Goal: Transaction & Acquisition: Purchase product/service

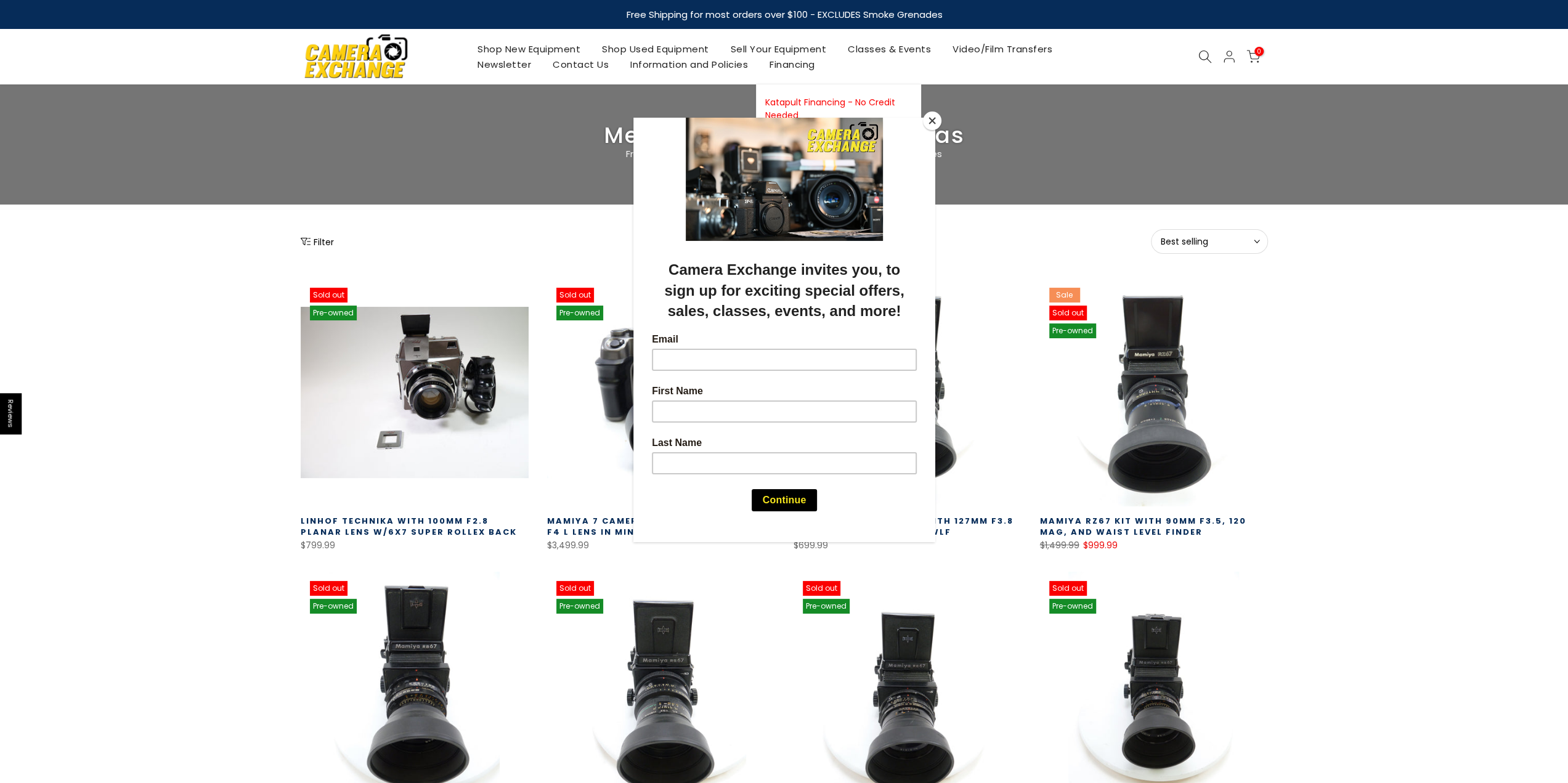
scroll to position [185, 0]
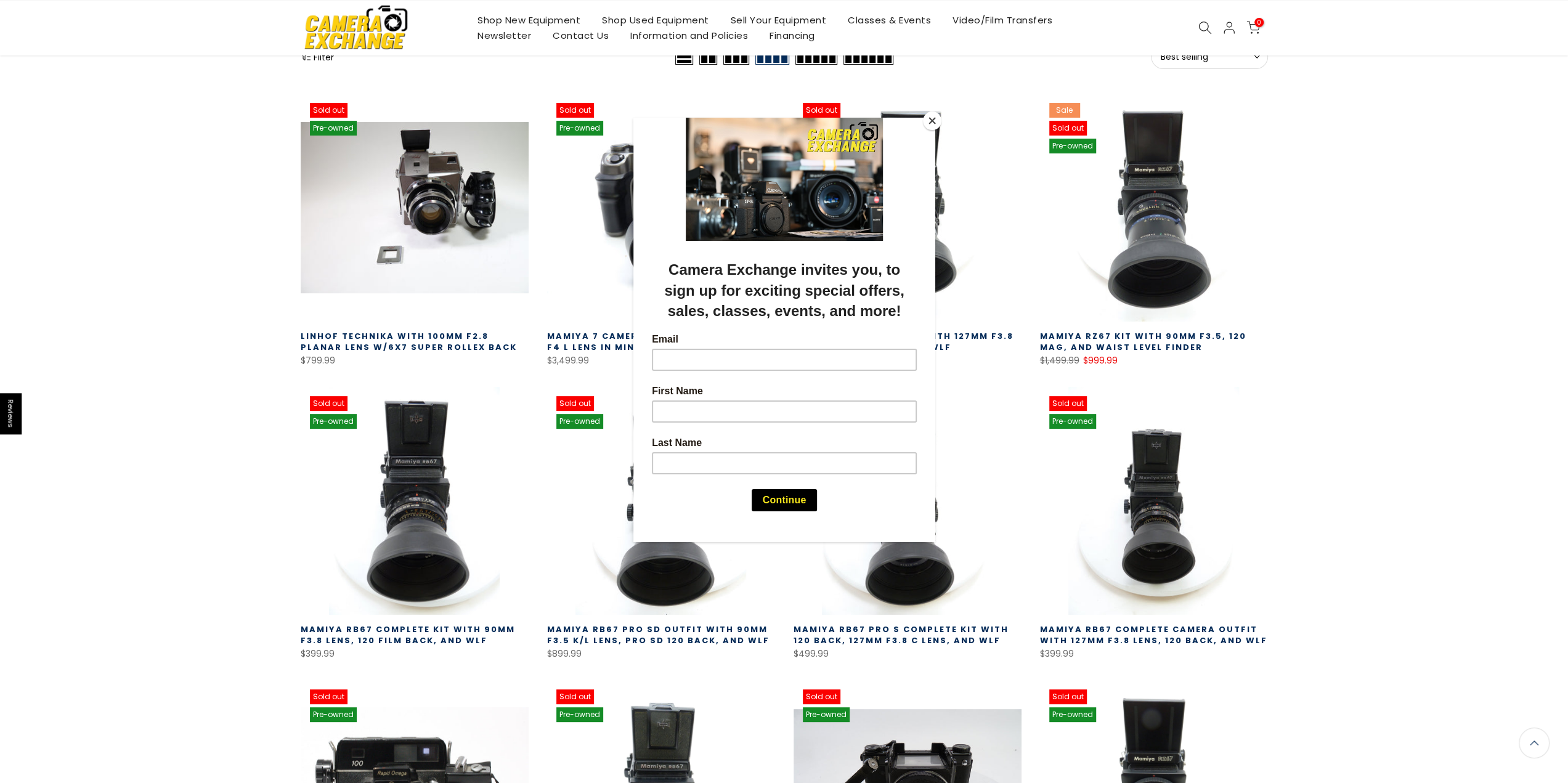
click at [929, 121] on button "Close" at bounding box center [931, 121] width 18 height 18
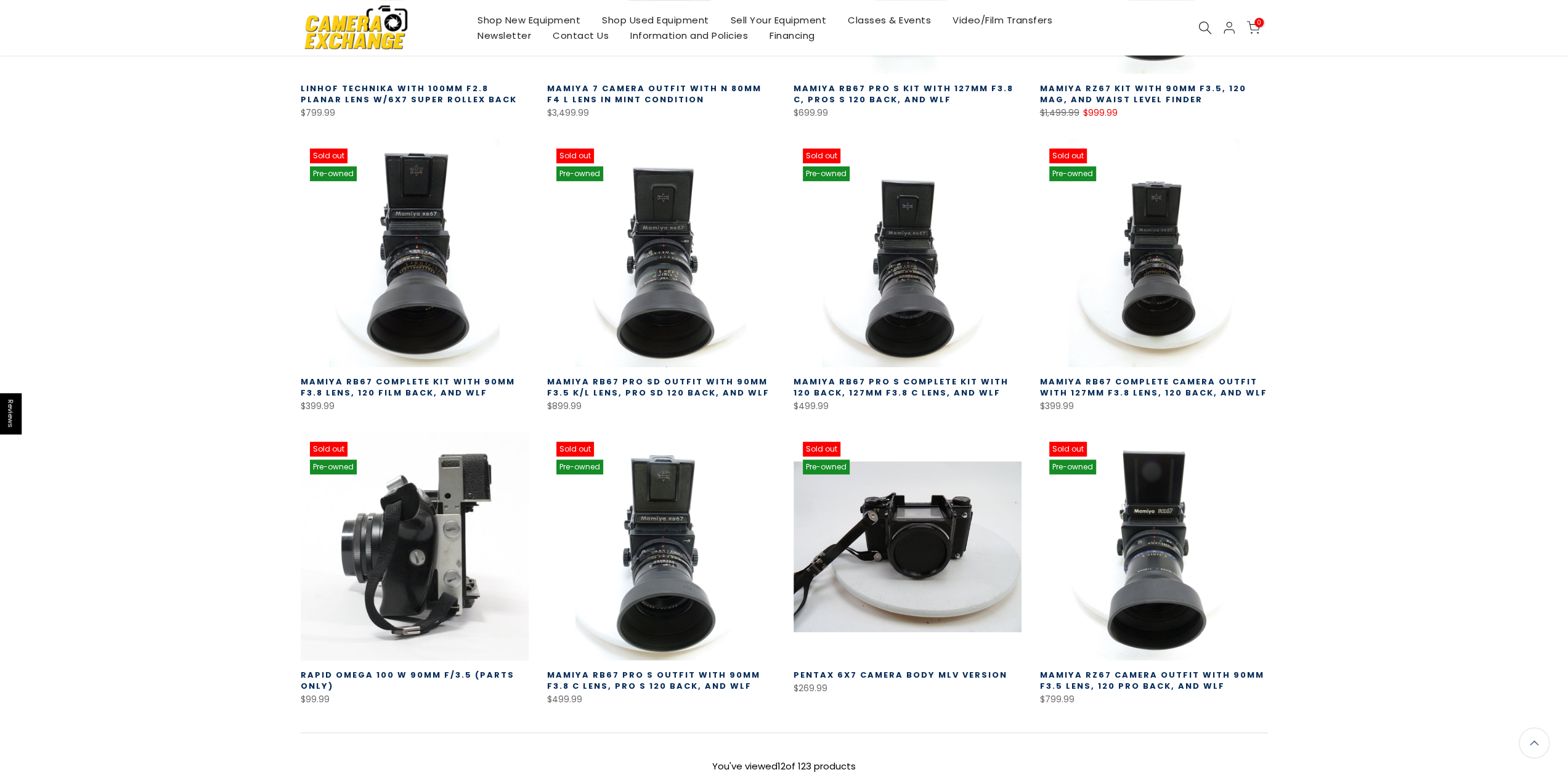
scroll to position [430, 0]
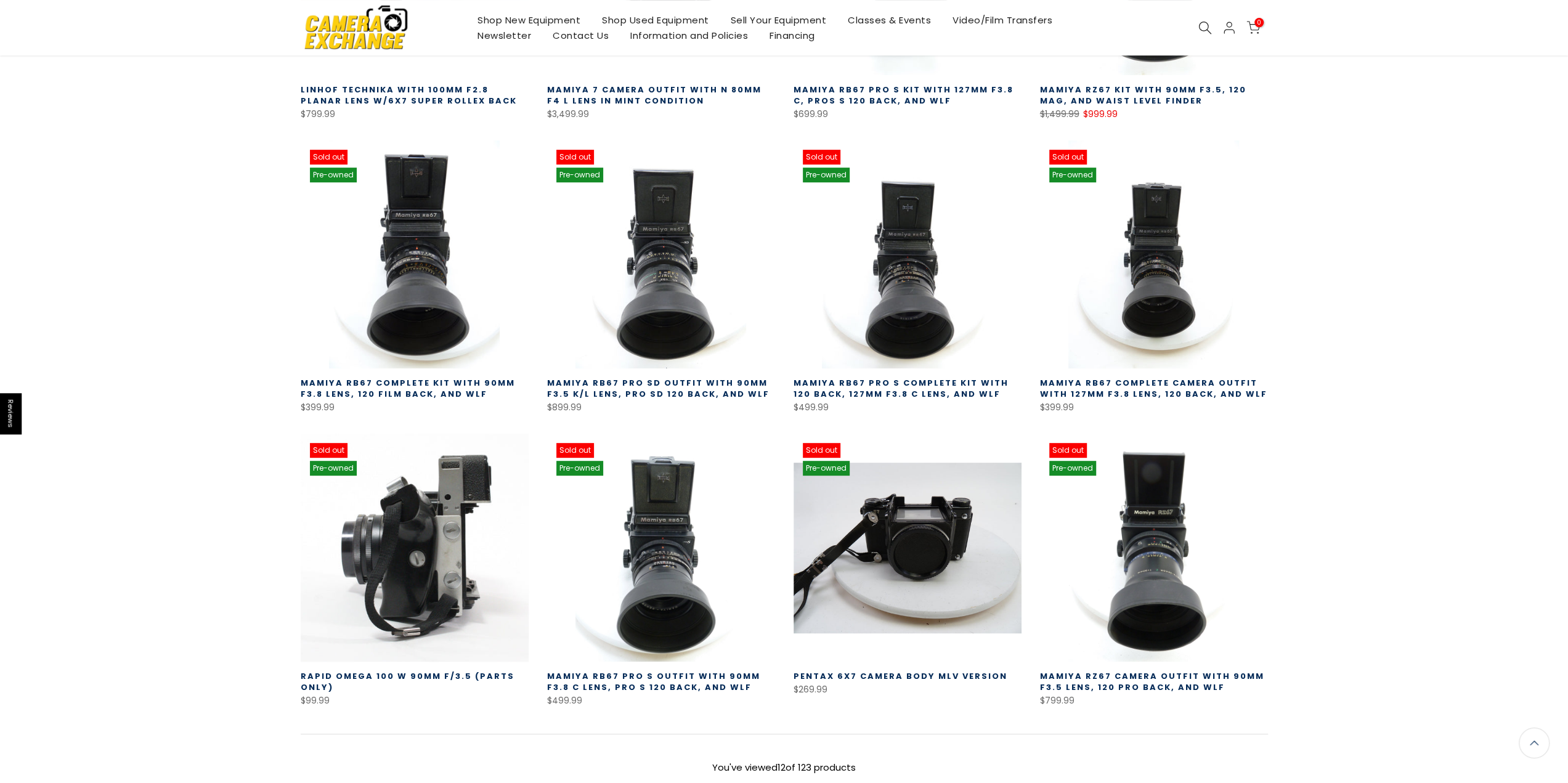
click at [357, 521] on link at bounding box center [414, 547] width 228 height 228
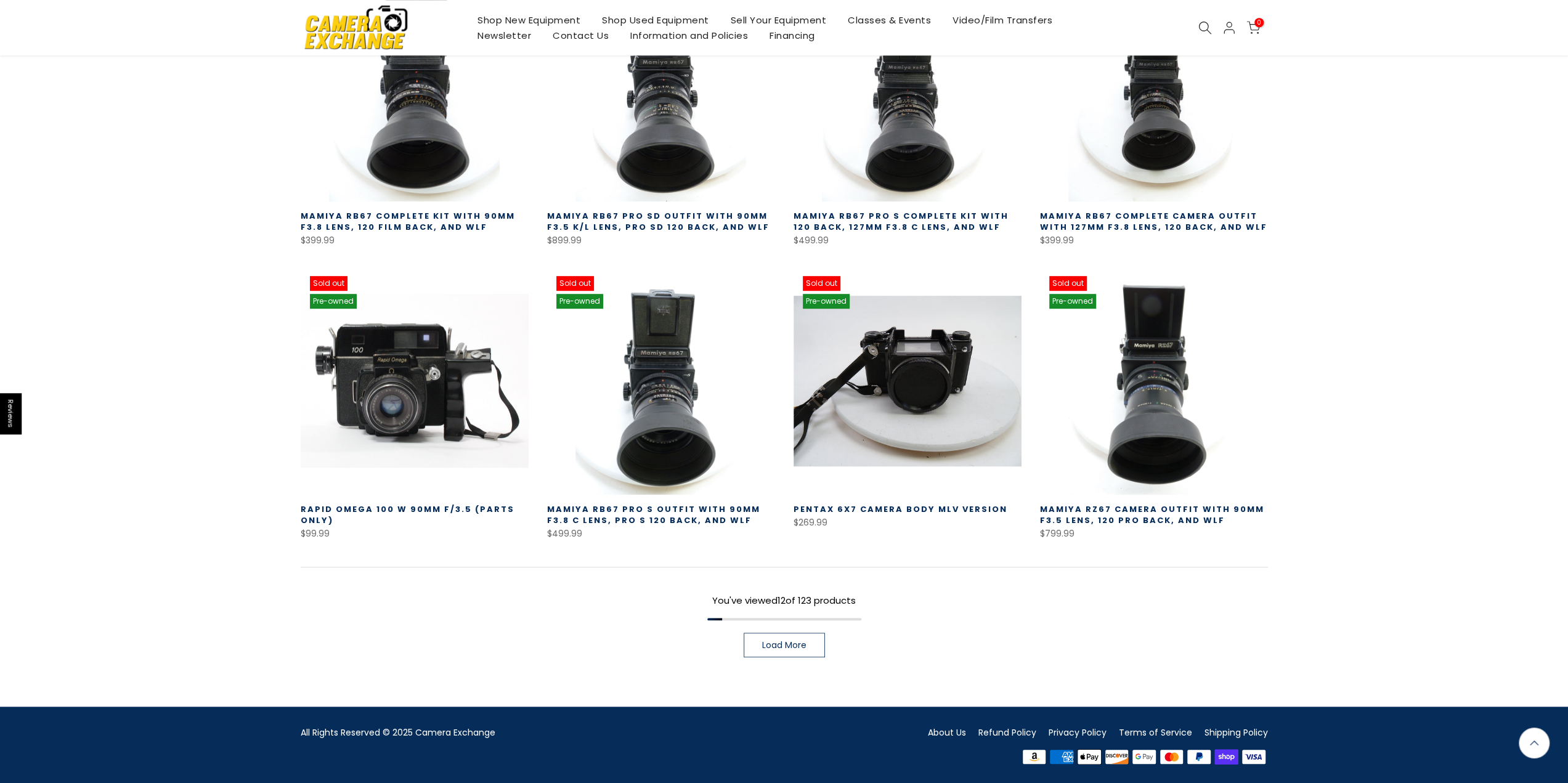
scroll to position [599, 0]
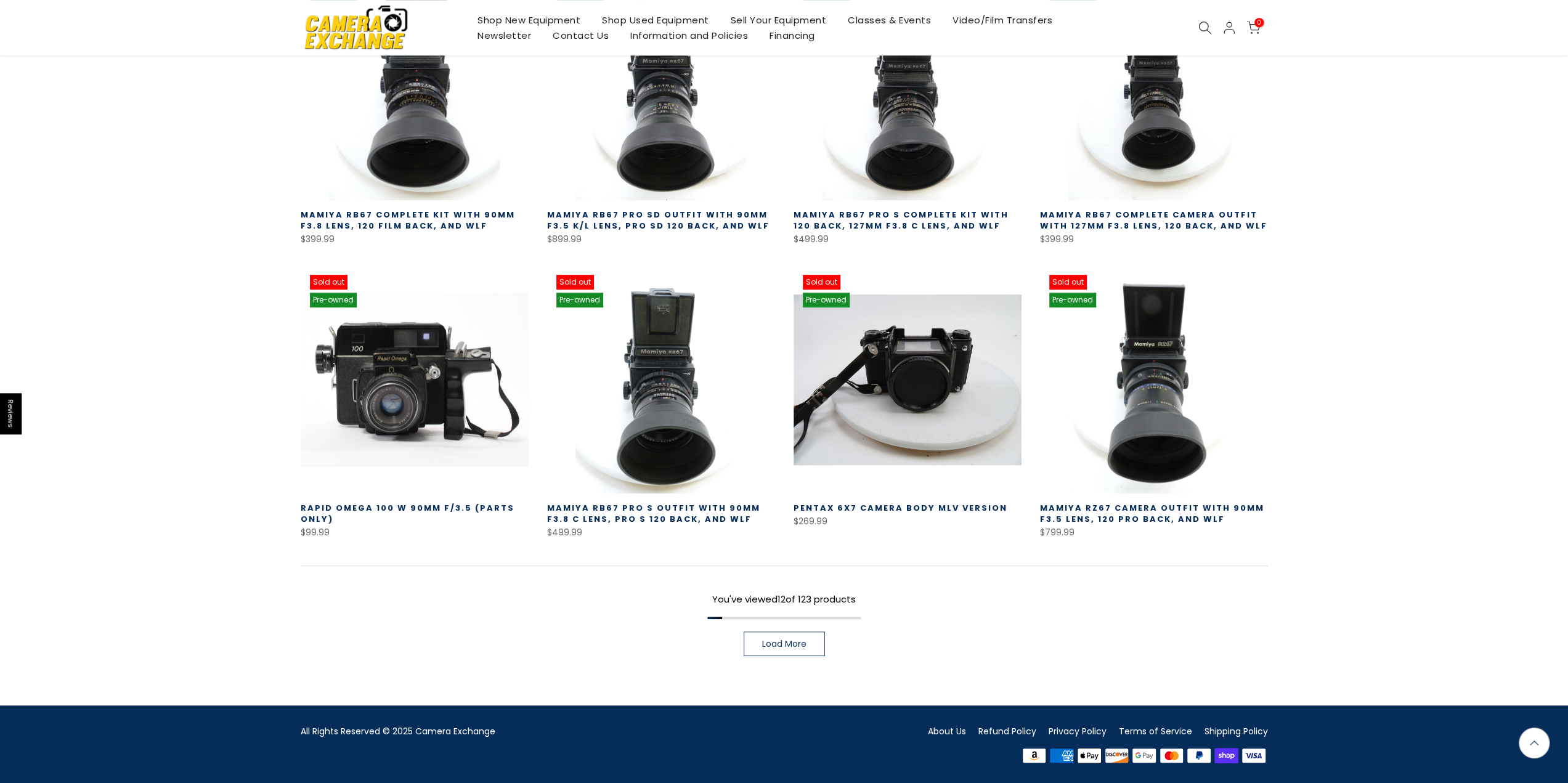
click at [788, 652] on link "Load More" at bounding box center [784, 643] width 81 height 24
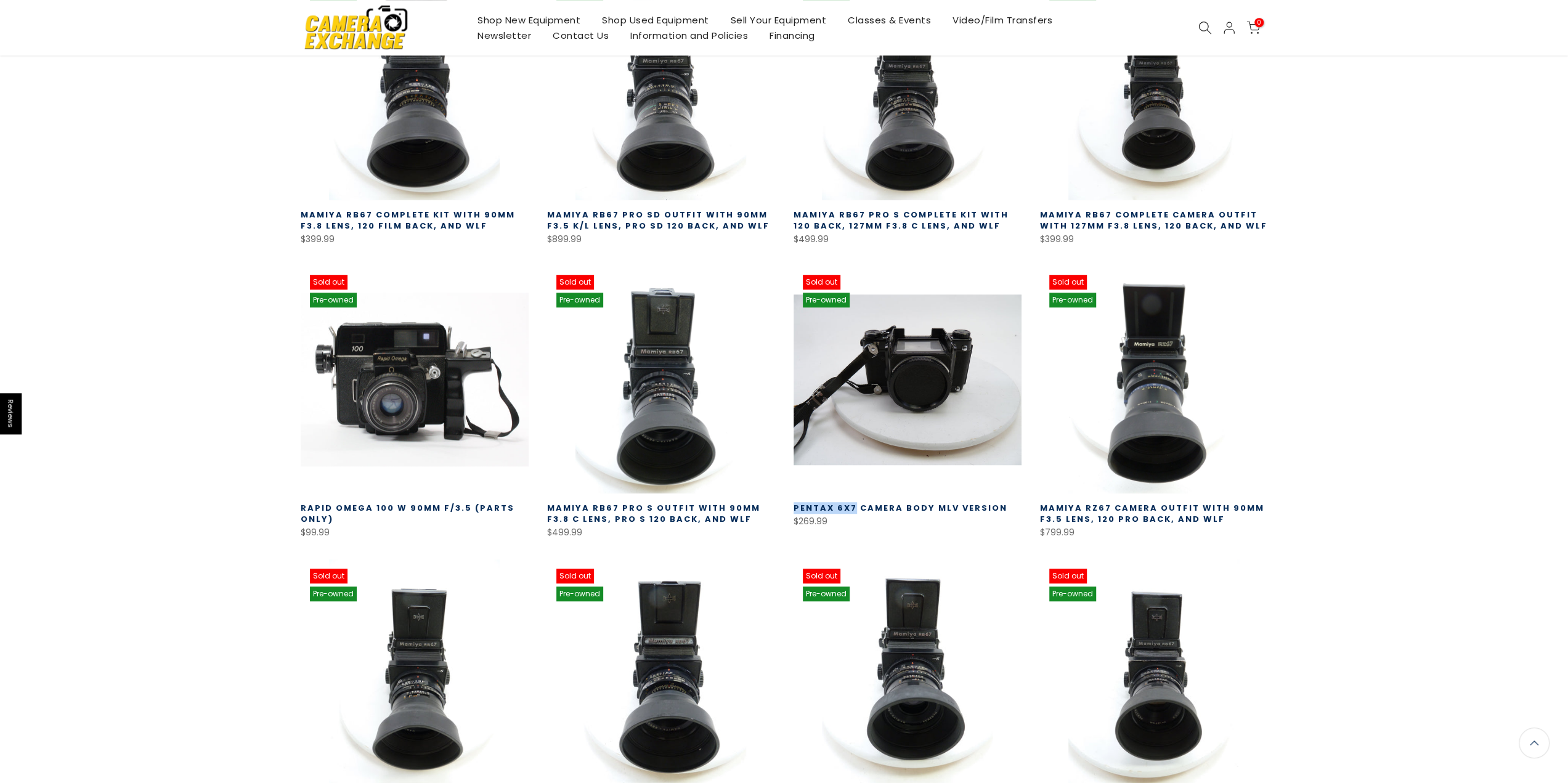
drag, startPoint x: 787, startPoint y: 509, endPoint x: 854, endPoint y: 510, distance: 67.0
click at [854, 510] on div "Sold out Pre-owned Quick view Compare Read more Pentax 6X7 Camera Body MLV Vers…" at bounding box center [907, 403] width 247 height 275
copy link "Pentax 6X7"
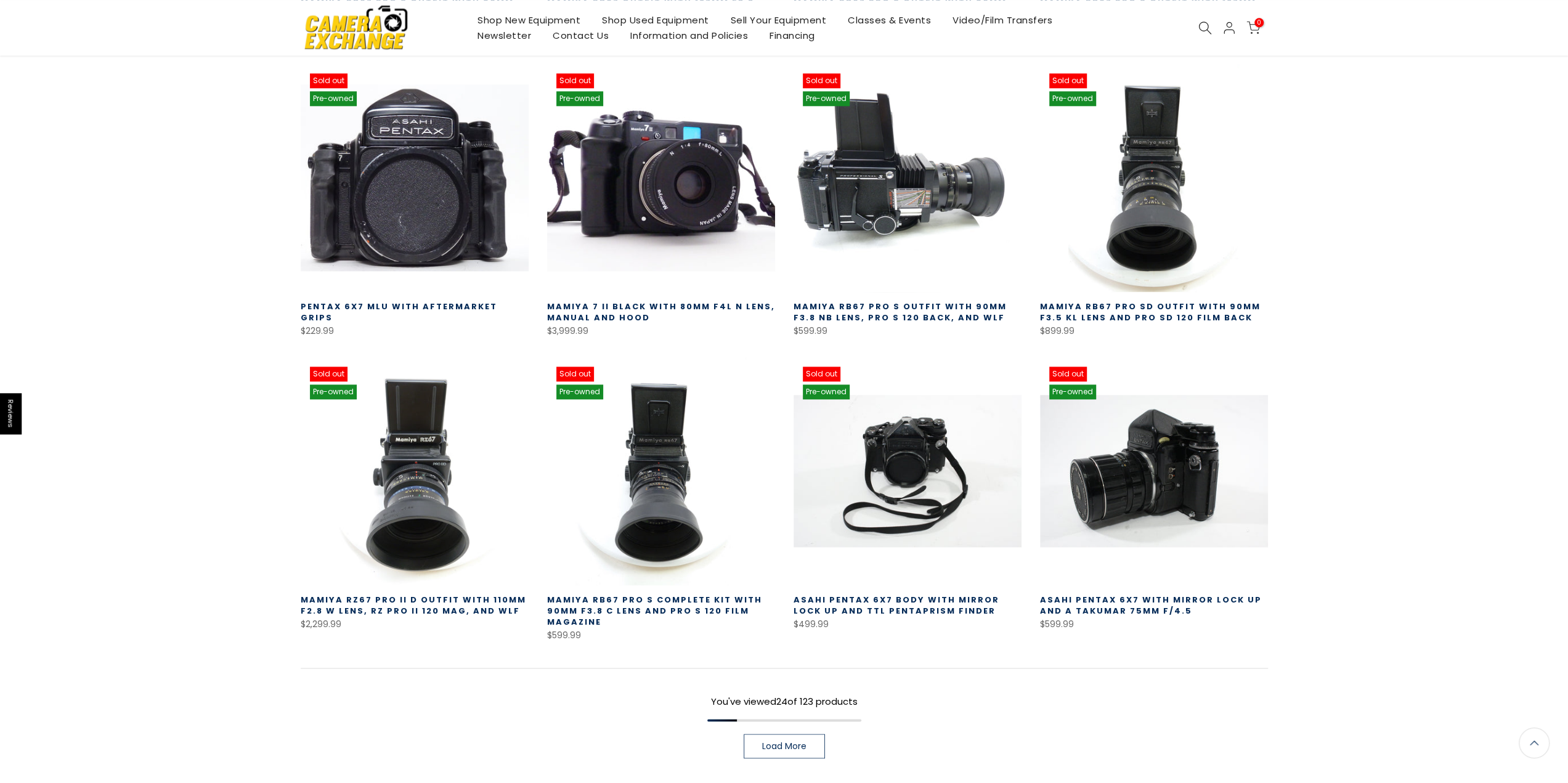
scroll to position [1400, 0]
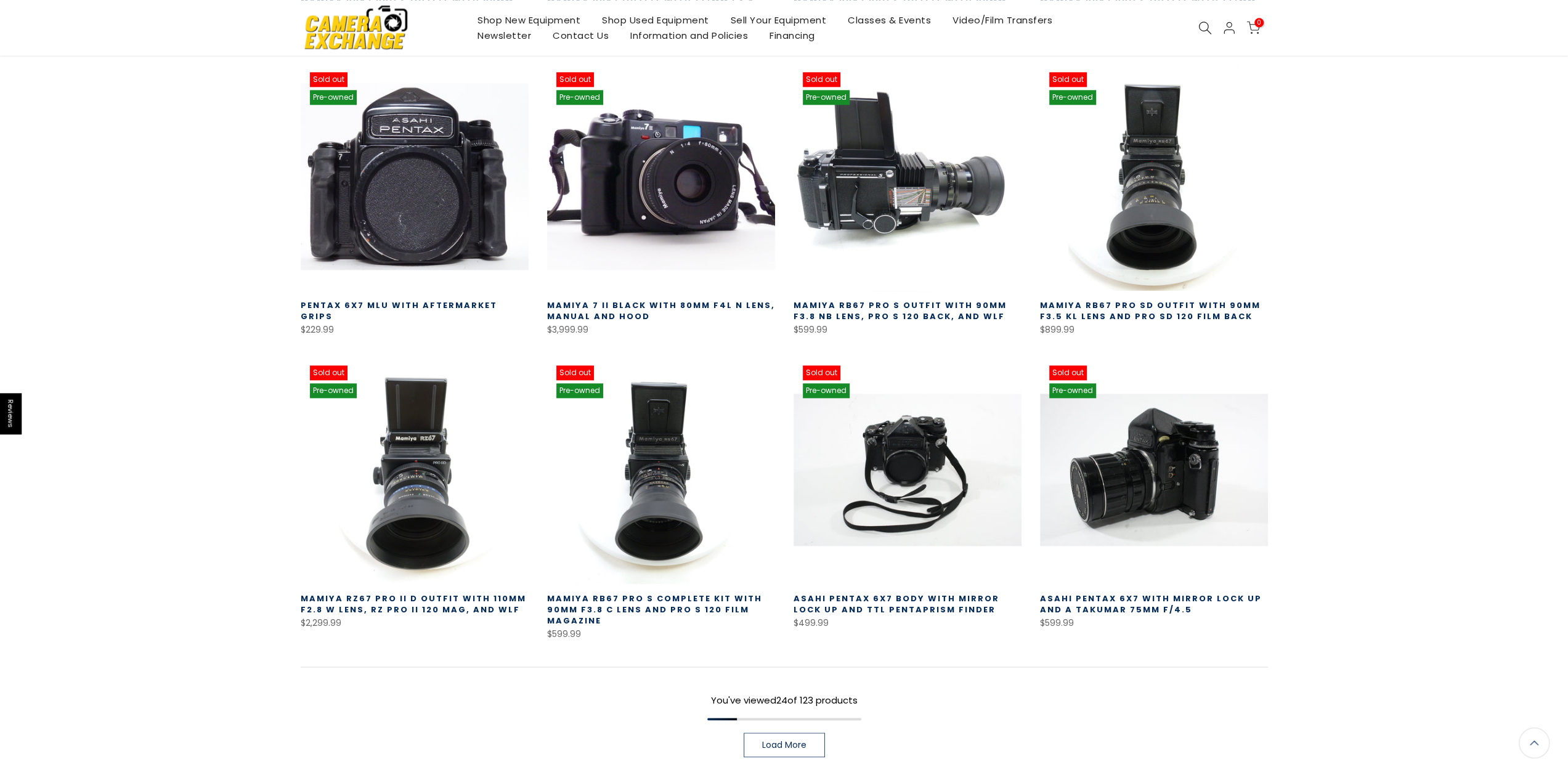
click at [945, 193] on link at bounding box center [907, 176] width 228 height 228
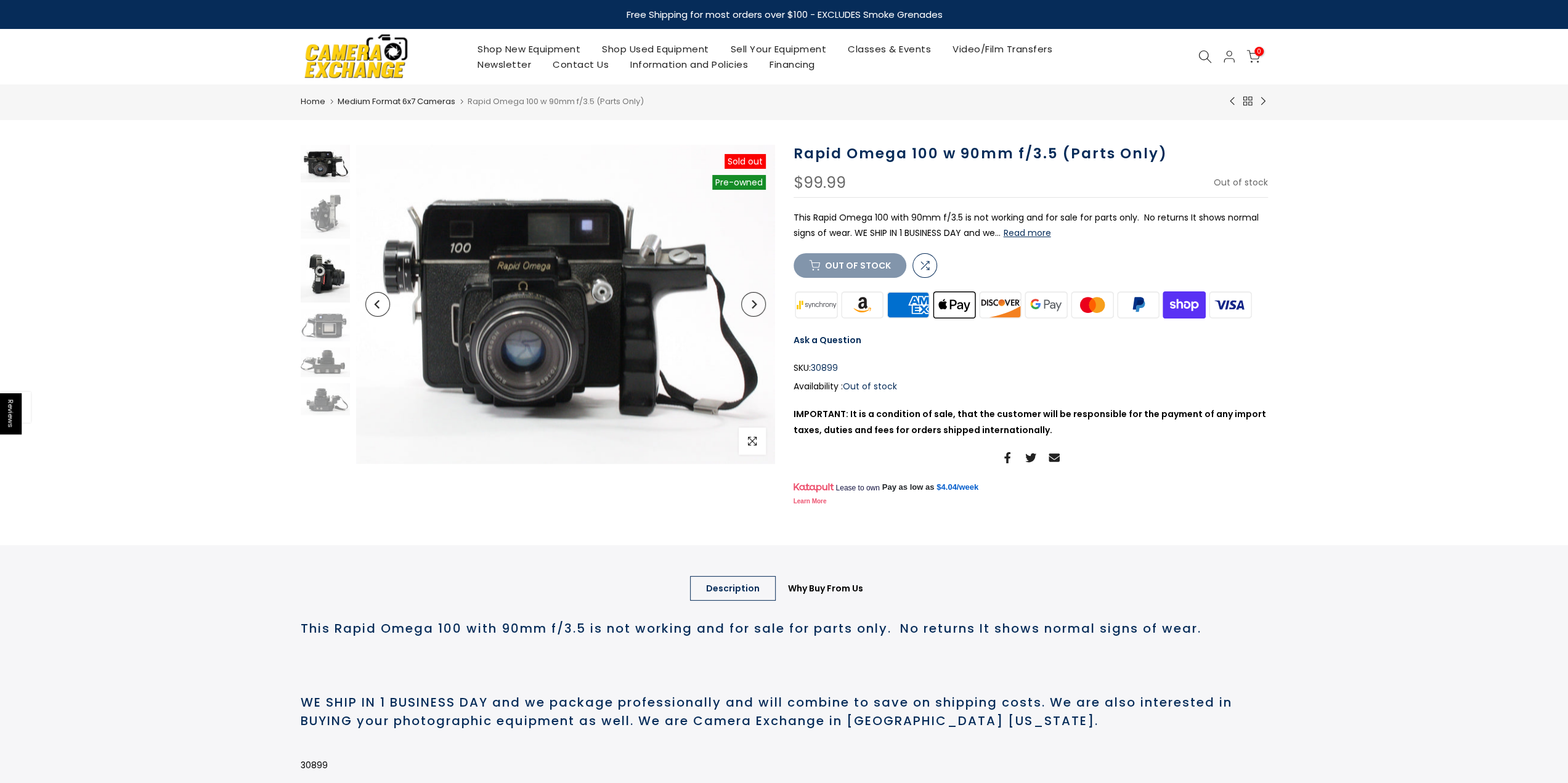
click at [332, 277] on img at bounding box center [325, 273] width 50 height 58
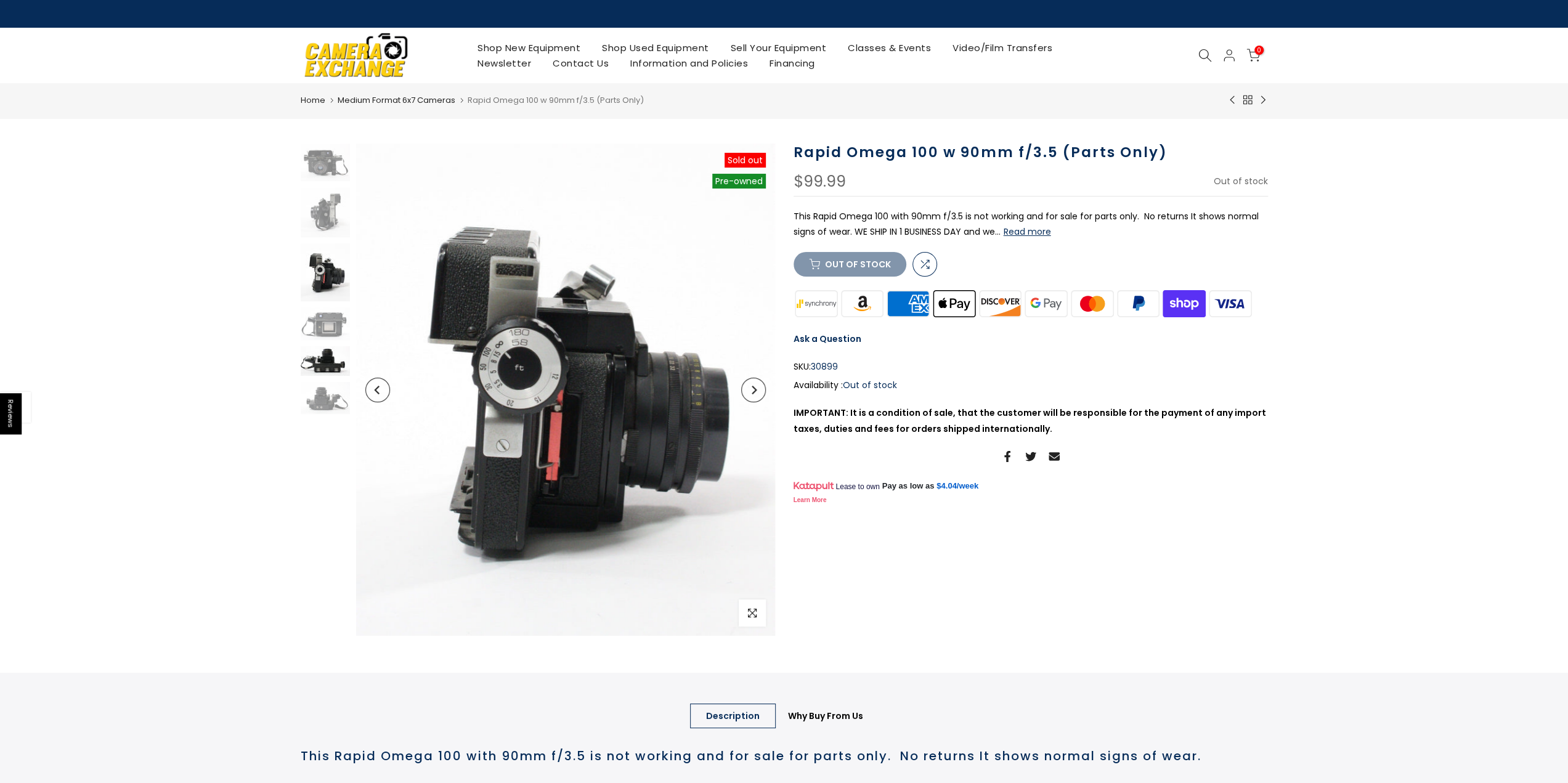
click at [337, 359] on img at bounding box center [325, 361] width 50 height 30
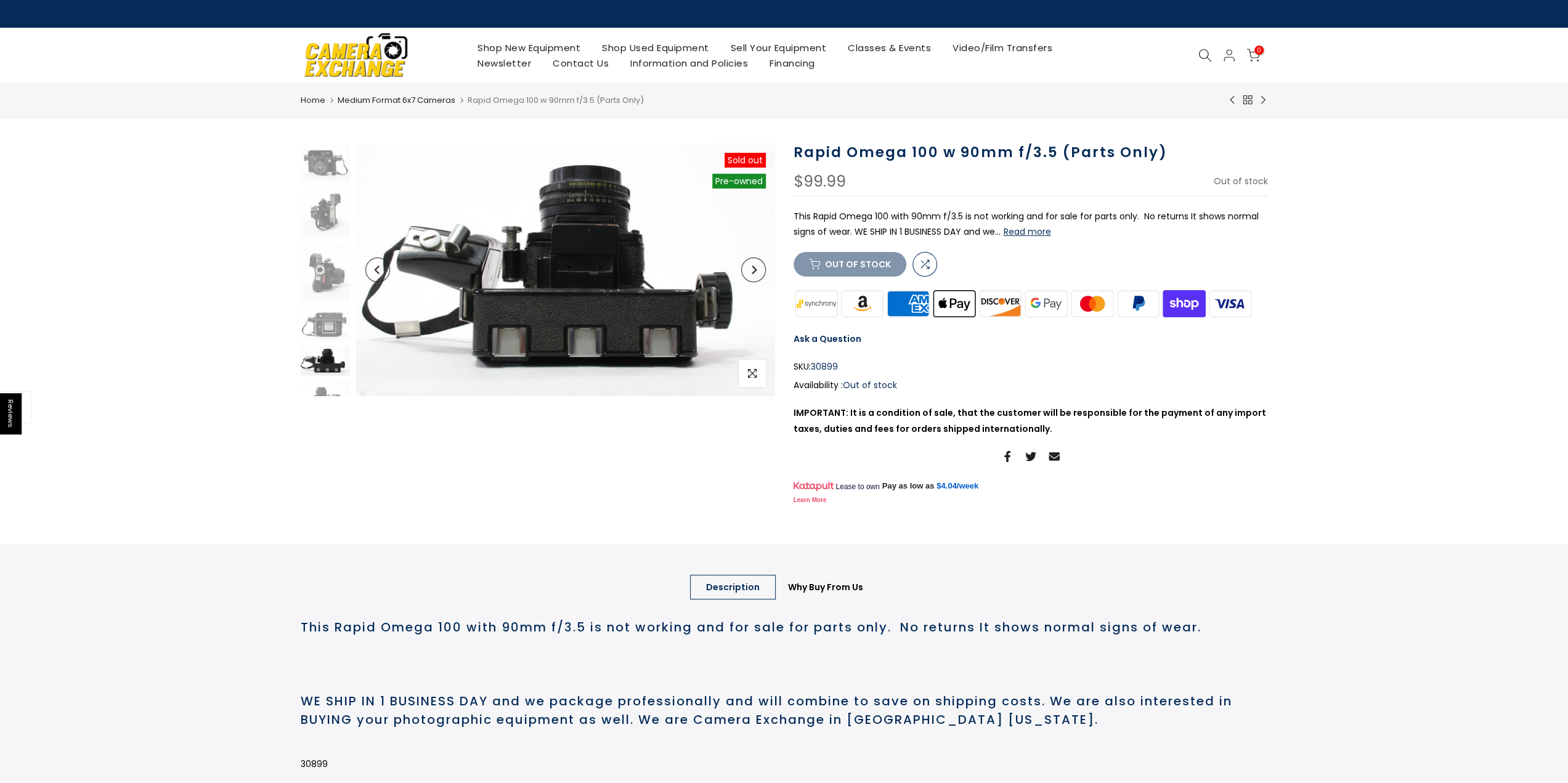
scroll to position [17, 0]
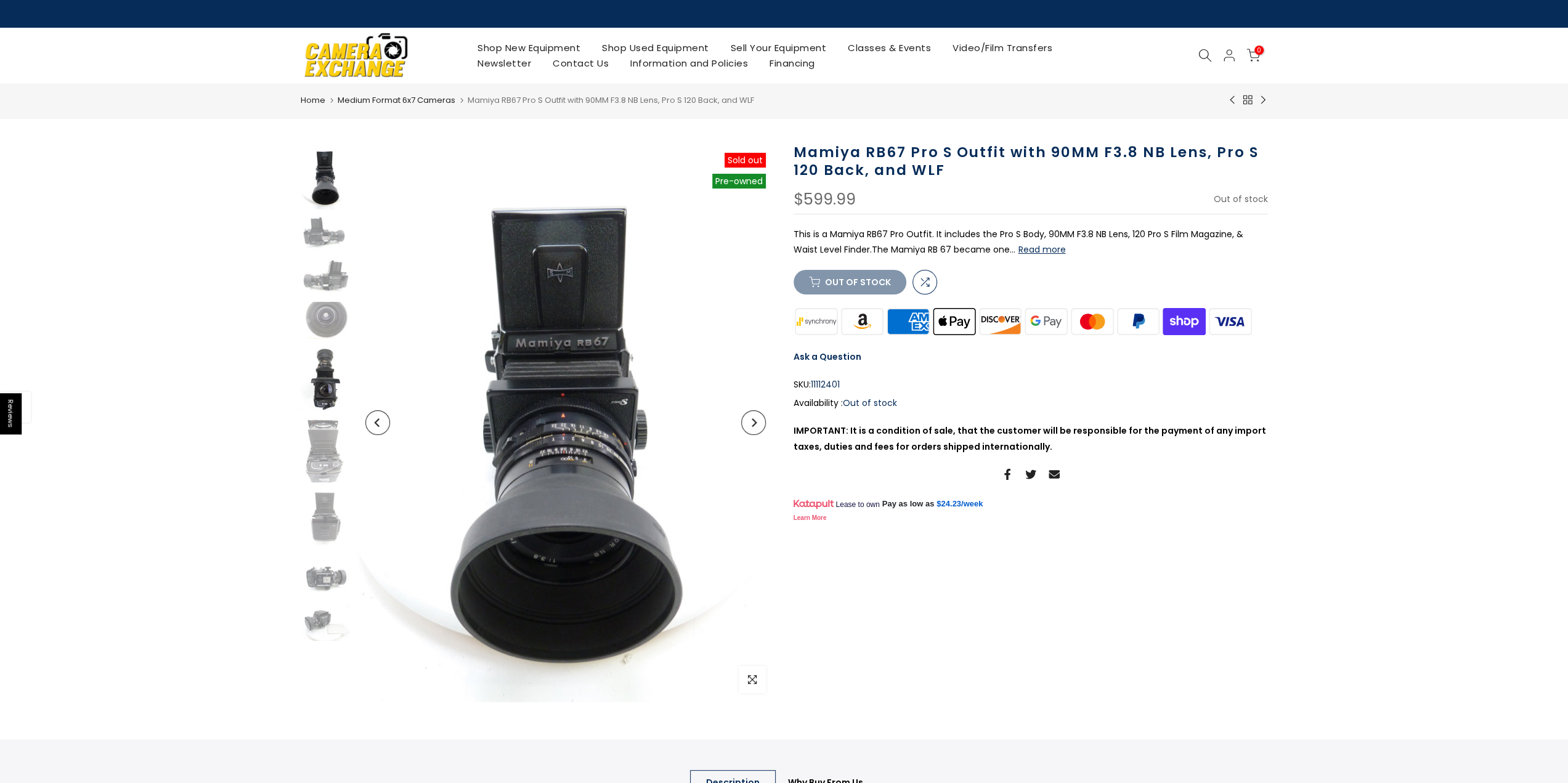
click at [330, 396] on img at bounding box center [325, 378] width 50 height 66
